Goal: Task Accomplishment & Management: Manage account settings

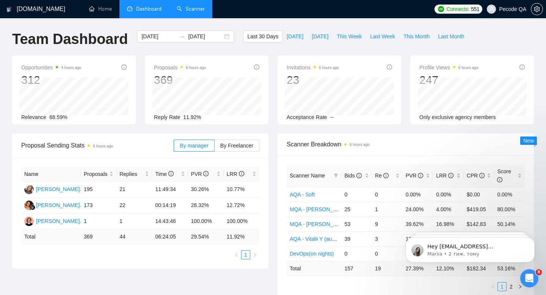
click at [194, 12] on link "Scanner" at bounding box center [191, 9] width 28 height 6
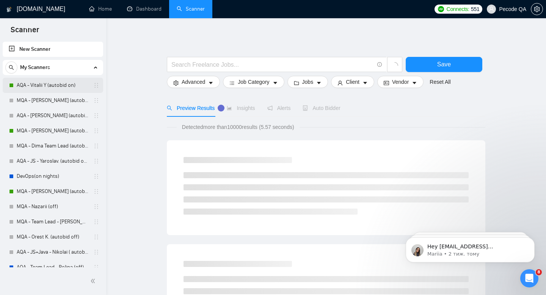
click at [53, 86] on link "AQA - Vitalii Y (autobid on)" at bounding box center [53, 85] width 72 height 15
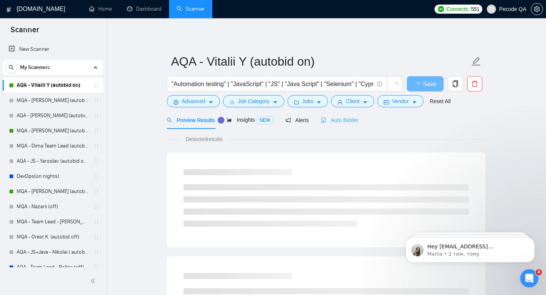
click at [358, 124] on div "Auto Bidder" at bounding box center [340, 120] width 38 height 18
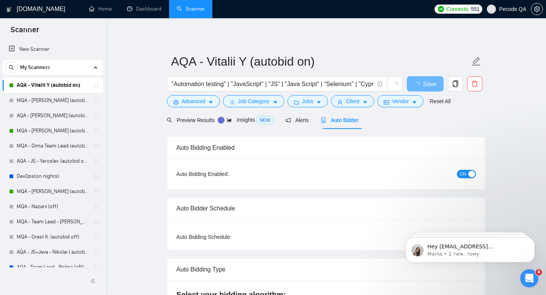
radio input "false"
radio input "true"
checkbox input "true"
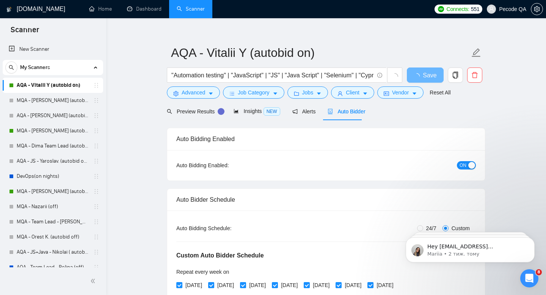
scroll to position [28, 0]
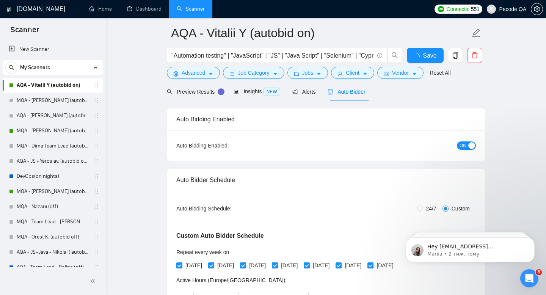
click at [423, 211] on span "24/7" at bounding box center [431, 208] width 16 height 8
click at [422, 211] on input "24/7" at bounding box center [420, 209] width 6 height 6
radio input "true"
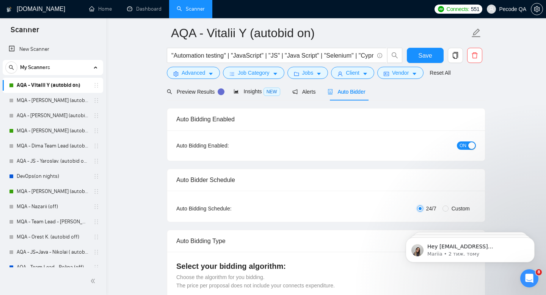
radio input "false"
click at [421, 53] on span "Save" at bounding box center [425, 55] width 14 height 9
click at [142, 12] on link "Dashboard" at bounding box center [144, 9] width 35 height 6
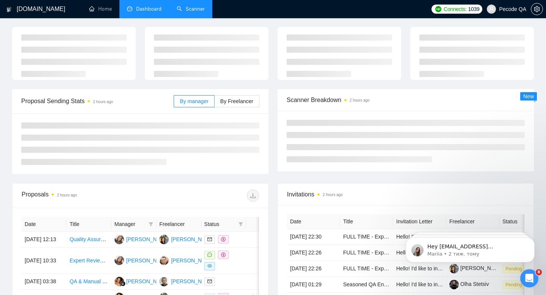
type input "[DATE]"
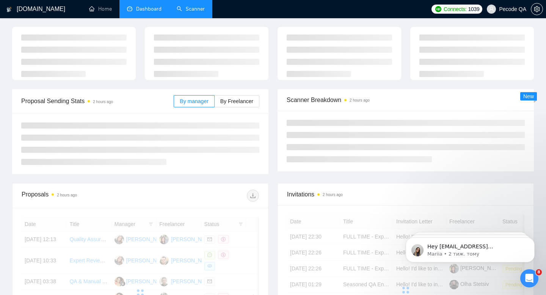
click at [203, 11] on link "Scanner" at bounding box center [191, 9] width 28 height 6
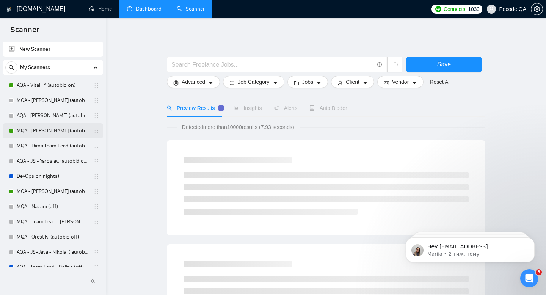
click at [58, 130] on link "MQA - [PERSON_NAME] (autobid on)" at bounding box center [53, 130] width 72 height 15
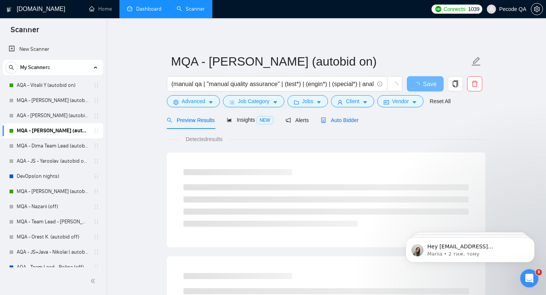
click at [353, 118] on span "Auto Bidder" at bounding box center [340, 120] width 38 height 6
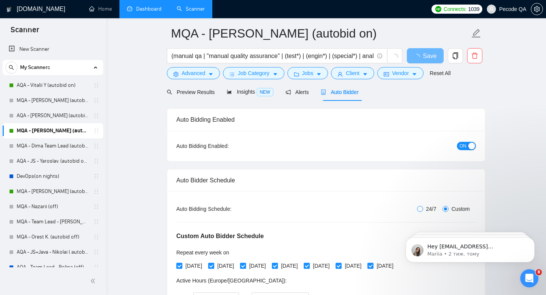
scroll to position [65, 0]
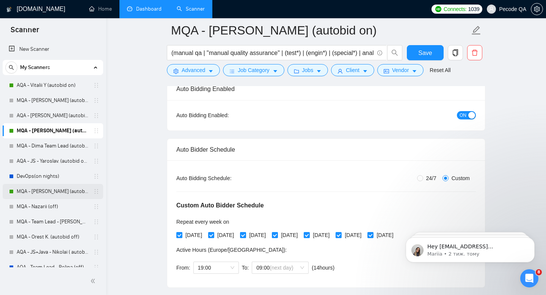
click at [76, 193] on link "MQA - [PERSON_NAME] (autobid On)" at bounding box center [53, 191] width 72 height 15
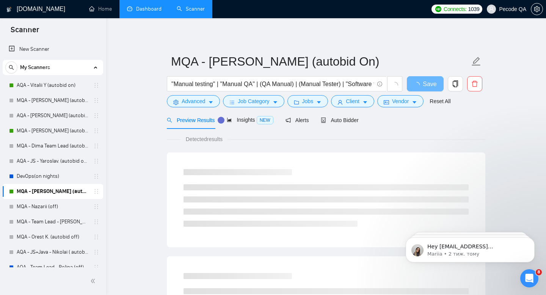
click at [362, 118] on div "Preview Results Insights NEW Alerts Auto Bidder" at bounding box center [326, 120] width 319 height 18
click at [347, 120] on span "Auto Bidder" at bounding box center [340, 120] width 38 height 6
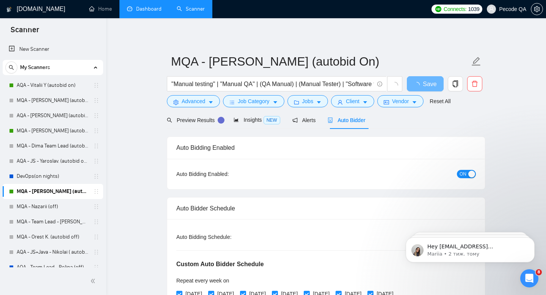
radio input "false"
radio input "true"
checkbox input "true"
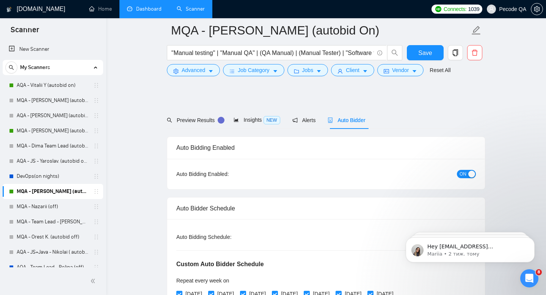
scroll to position [67, 0]
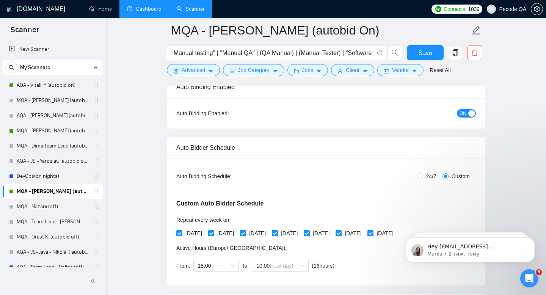
click at [425, 173] on span "24/7" at bounding box center [431, 176] width 16 height 8
click at [423, 173] on input "24/7" at bounding box center [420, 176] width 6 height 6
radio input "true"
radio input "false"
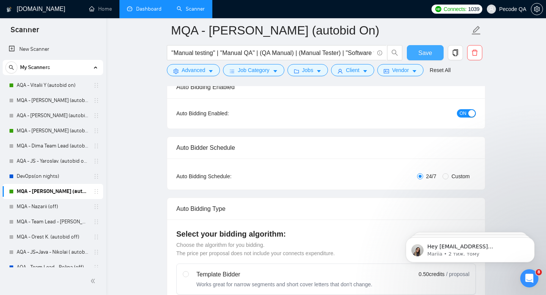
click at [426, 49] on span "Save" at bounding box center [425, 52] width 14 height 9
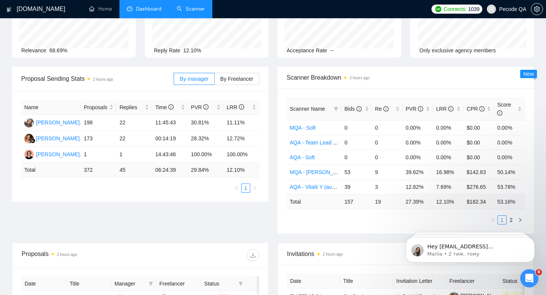
click at [189, 12] on link "Scanner" at bounding box center [191, 9] width 28 height 6
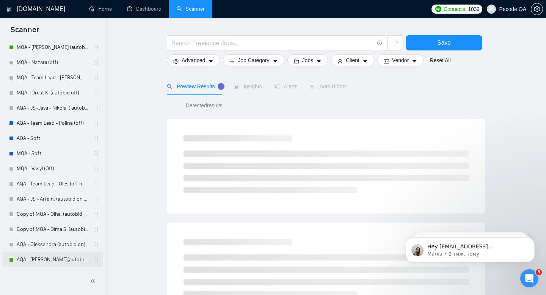
scroll to position [25, 0]
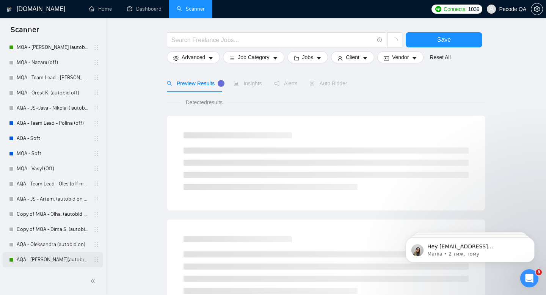
click at [63, 255] on link "AQA - [PERSON_NAME](autobid on) (Copy of Polina's)" at bounding box center [53, 259] width 72 height 15
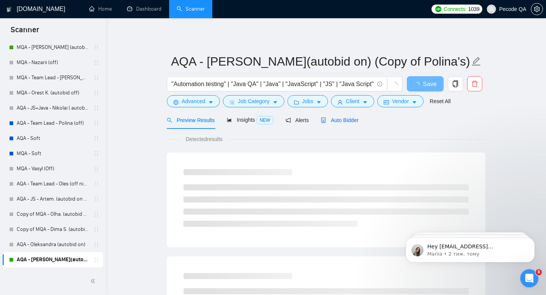
click at [341, 119] on span "Auto Bidder" at bounding box center [340, 120] width 38 height 6
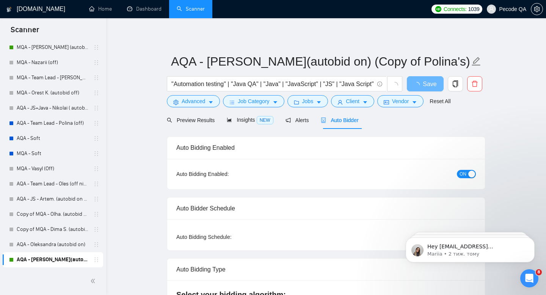
radio input "false"
radio input "true"
checkbox input "true"
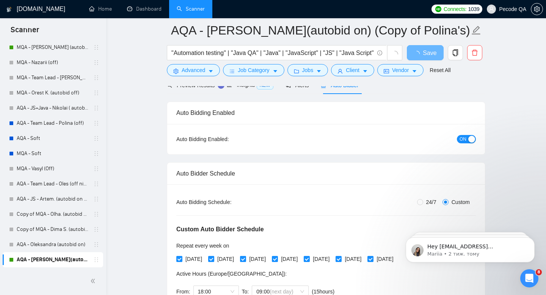
scroll to position [77, 0]
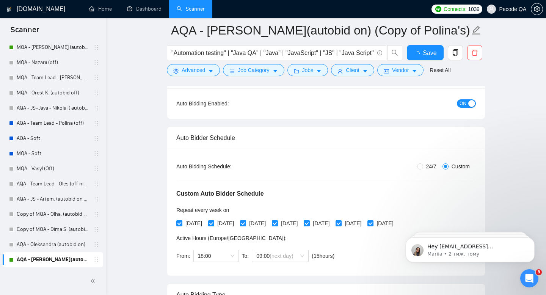
click at [415, 168] on div "24/7 Custom" at bounding box center [376, 166] width 200 height 8
click at [421, 165] on input "24/7" at bounding box center [420, 166] width 6 height 6
radio input "true"
radio input "false"
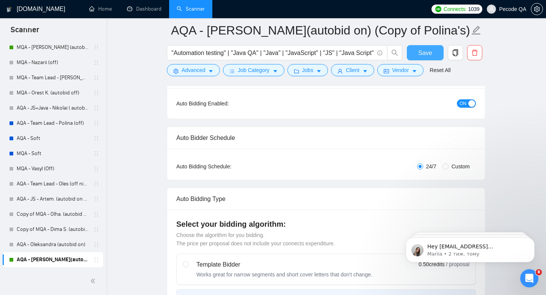
click at [424, 57] on span "Save" at bounding box center [425, 52] width 14 height 9
checkbox input "true"
click at [424, 57] on span "Save" at bounding box center [425, 52] width 14 height 9
checkbox input "true"
click at [155, 12] on link "Dashboard" at bounding box center [144, 9] width 35 height 6
